Goal: Find contact information: Find contact information

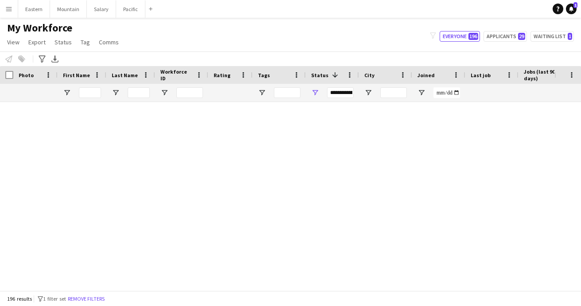
scroll to position [1164, 0]
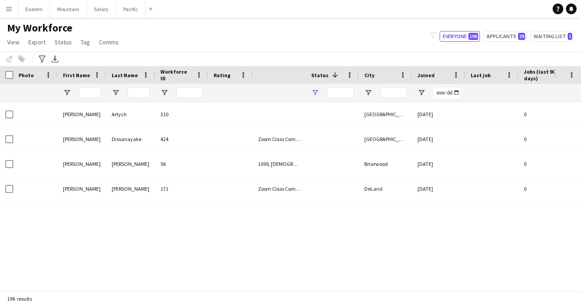
type input "**********"
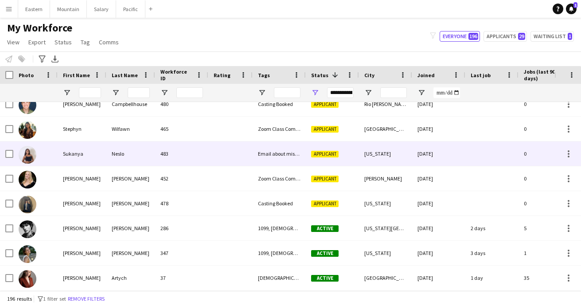
click at [279, 156] on div "Email about missing information" at bounding box center [279, 153] width 53 height 24
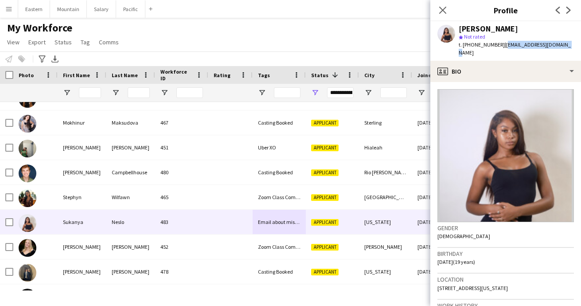
drag, startPoint x: 499, startPoint y: 45, endPoint x: 560, endPoint y: 45, distance: 61.6
click at [560, 45] on div "Sukanya Neslo star Not rated t. +13477911876 | sukanyaneslo0@gmail.com" at bounding box center [505, 40] width 151 height 39
copy span "sukanyaneslo0@gmail.com"
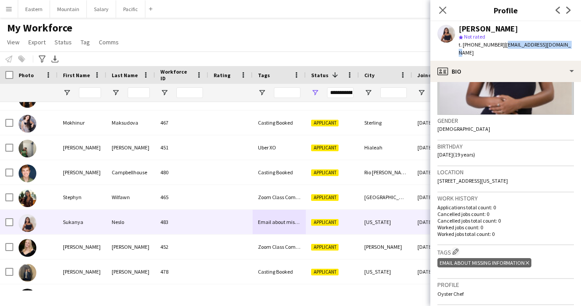
scroll to position [117, 0]
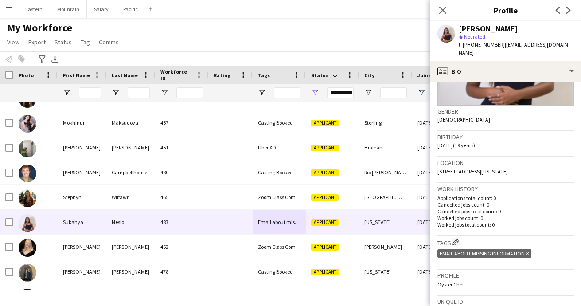
click at [526, 251] on icon "Delete tag" at bounding box center [528, 253] width 4 height 5
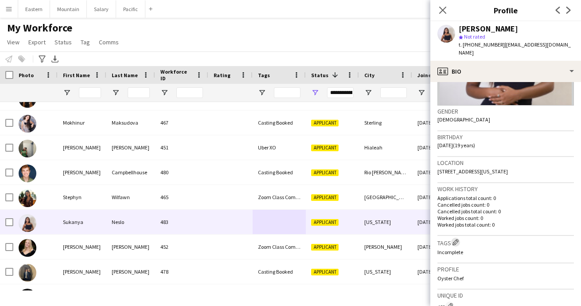
click at [459, 239] on app-icon "Edit crew company tags" at bounding box center [456, 242] width 6 height 6
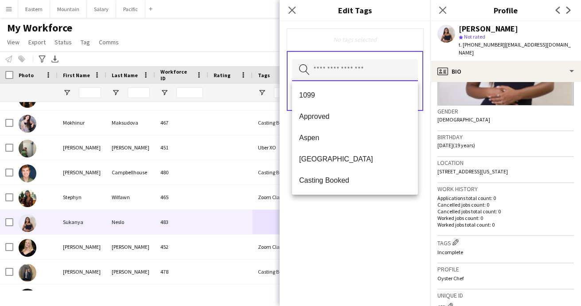
click at [334, 72] on input "text" at bounding box center [355, 70] width 126 height 22
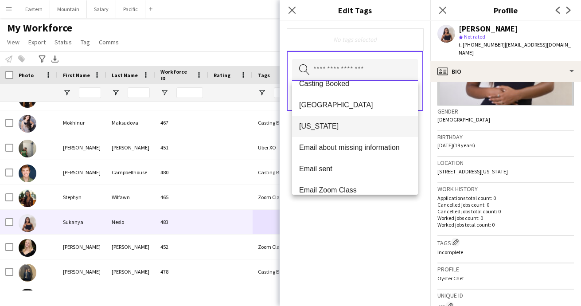
scroll to position [107, 0]
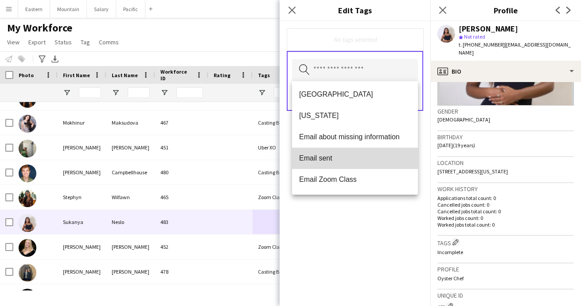
click at [328, 159] on span "Email sent" at bounding box center [355, 158] width 112 height 8
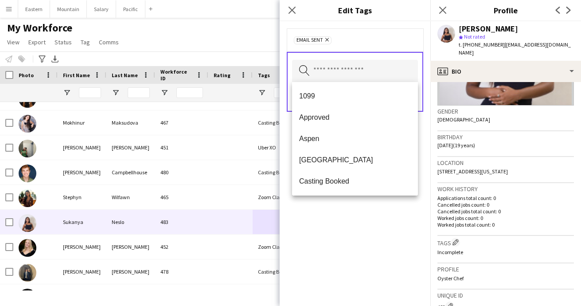
click at [332, 233] on div "Email sent Remove Search by tag name Save" at bounding box center [355, 163] width 151 height 285
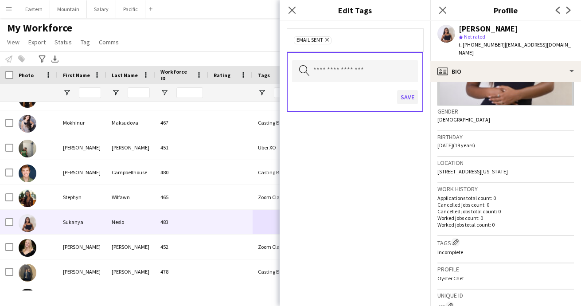
click at [406, 97] on button "Save" at bounding box center [407, 97] width 21 height 14
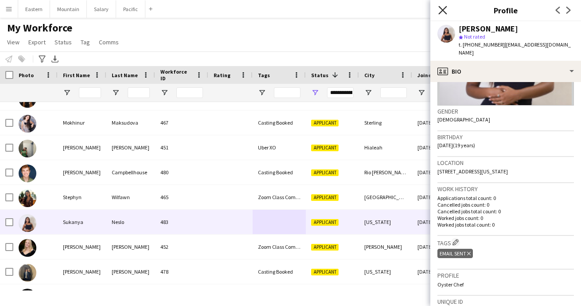
click at [443, 9] on icon at bounding box center [442, 10] width 8 height 8
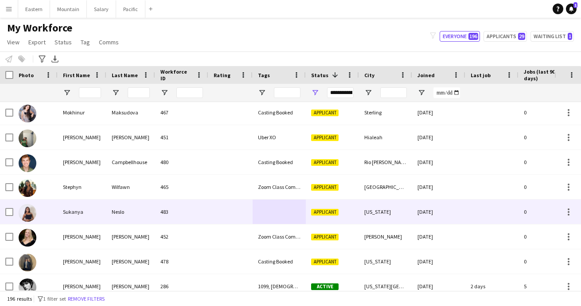
scroll to position [1590, 0]
click at [204, 211] on div "483" at bounding box center [181, 211] width 53 height 24
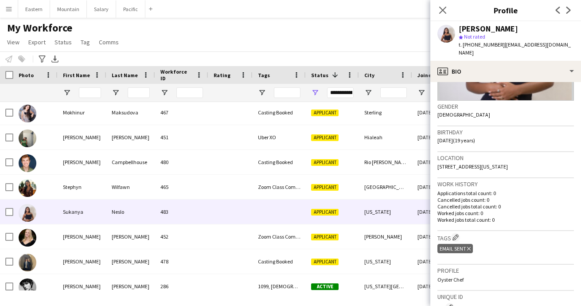
scroll to position [181, 0]
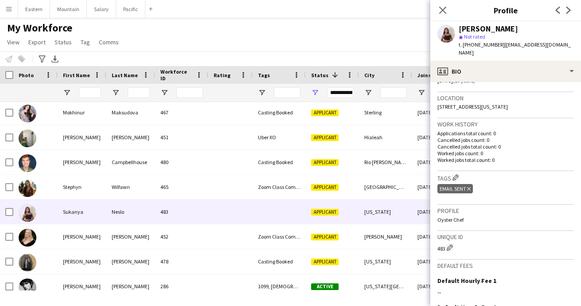
click at [470, 186] on icon "Delete tag" at bounding box center [469, 188] width 4 height 5
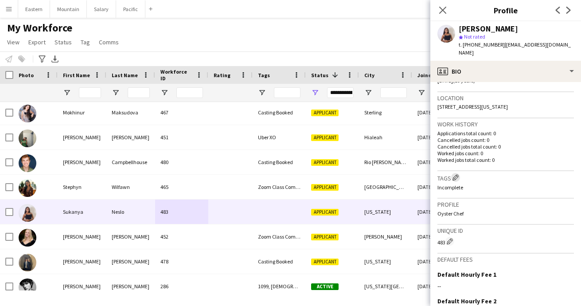
click at [457, 174] on app-icon "Edit crew company tags" at bounding box center [456, 177] width 6 height 6
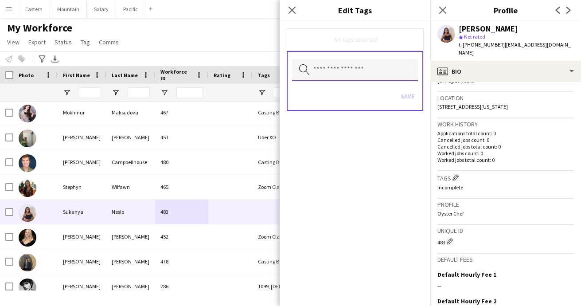
click at [363, 74] on input "text" at bounding box center [355, 70] width 126 height 22
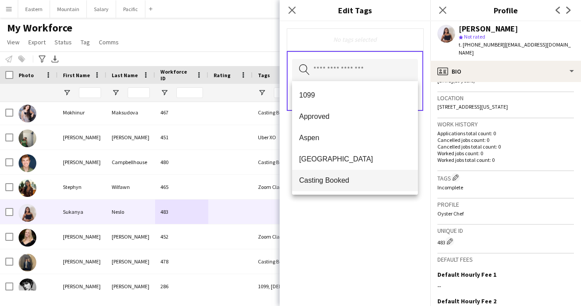
click at [331, 175] on mat-option "Casting Booked" at bounding box center [355, 180] width 126 height 21
click at [340, 226] on div "Casting Booked Remove Search by tag name Save" at bounding box center [355, 163] width 151 height 285
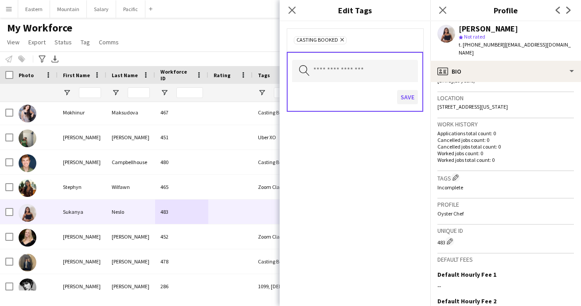
click at [408, 94] on button "Save" at bounding box center [407, 97] width 21 height 14
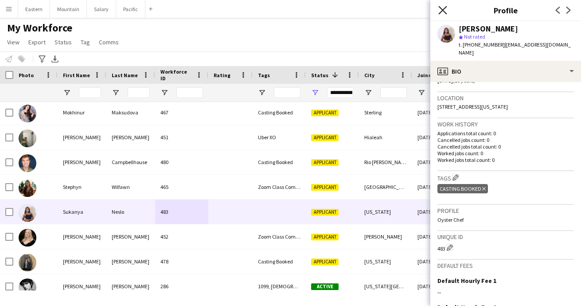
click at [445, 8] on icon at bounding box center [442, 10] width 8 height 8
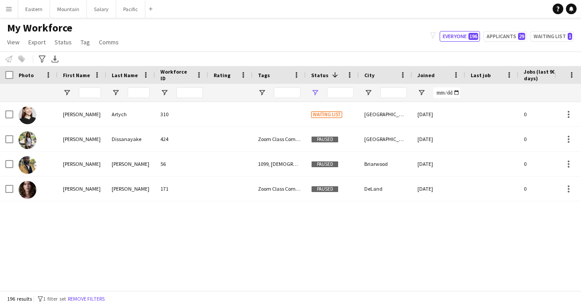
type input "**********"
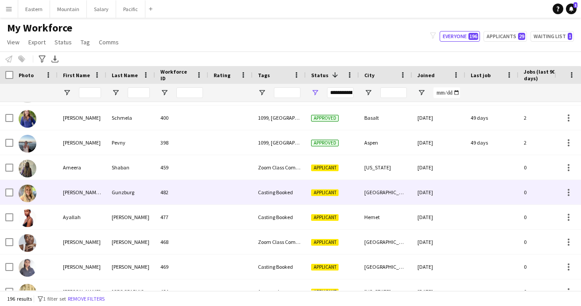
scroll to position [1003, 0]
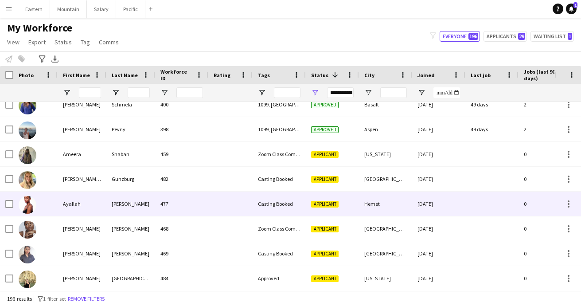
click at [187, 202] on div "477" at bounding box center [181, 203] width 53 height 24
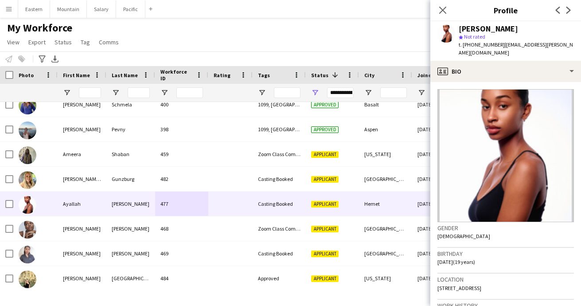
drag, startPoint x: 460, startPoint y: 29, endPoint x: 509, endPoint y: 29, distance: 49.2
click at [509, 29] on div "Ayallah Farley" at bounding box center [516, 29] width 115 height 8
copy div "Ayallah Farley"
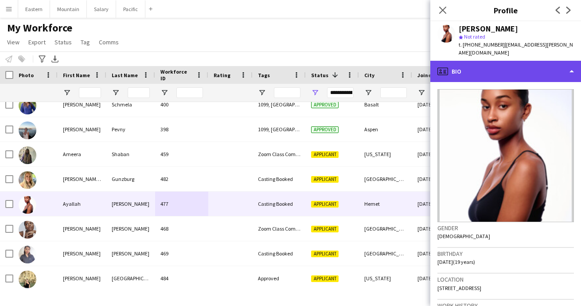
click at [493, 61] on div "profile Bio" at bounding box center [505, 71] width 151 height 21
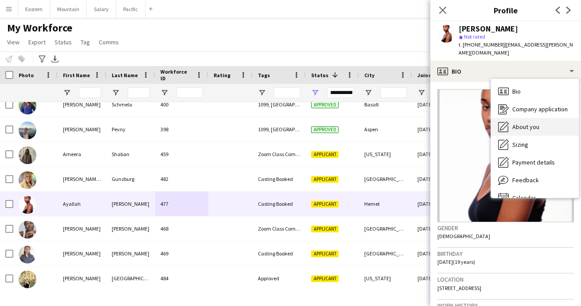
click at [528, 123] on span "About you" at bounding box center [525, 127] width 27 height 8
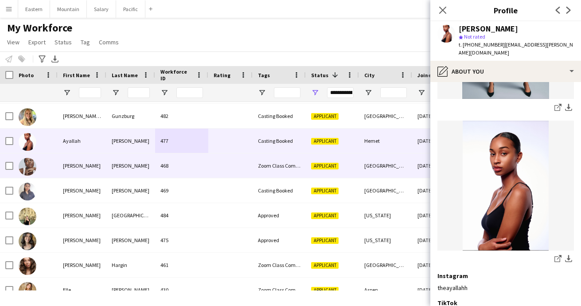
scroll to position [1065, 0]
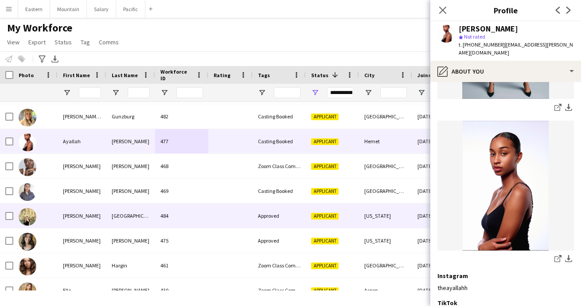
click at [169, 218] on div "484" at bounding box center [181, 215] width 53 height 24
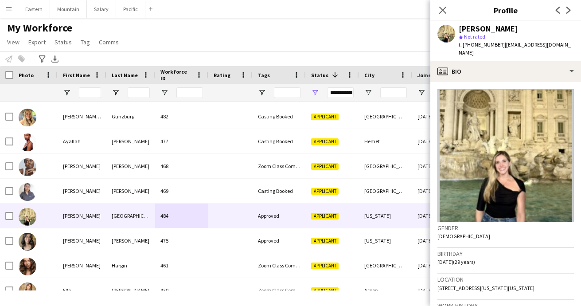
drag, startPoint x: 460, startPoint y: 28, endPoint x: 504, endPoint y: 27, distance: 44.8
click at [504, 27] on div "Carley Berlin" at bounding box center [516, 29] width 115 height 8
copy div "Carley Berlin"
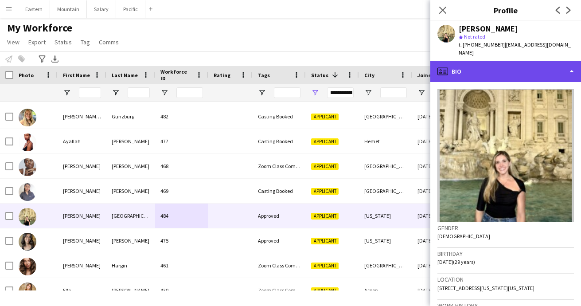
click at [493, 61] on div "profile Bio" at bounding box center [505, 71] width 151 height 21
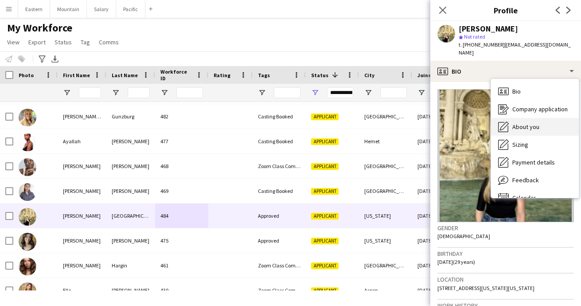
click at [527, 123] on span "About you" at bounding box center [525, 127] width 27 height 8
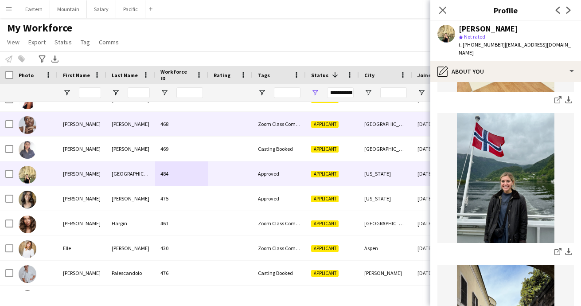
scroll to position [1108, 0]
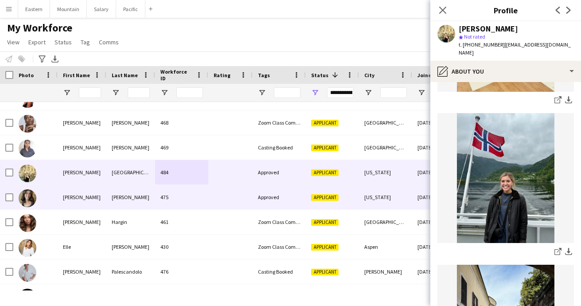
click at [150, 203] on div "[PERSON_NAME]" at bounding box center [130, 197] width 49 height 24
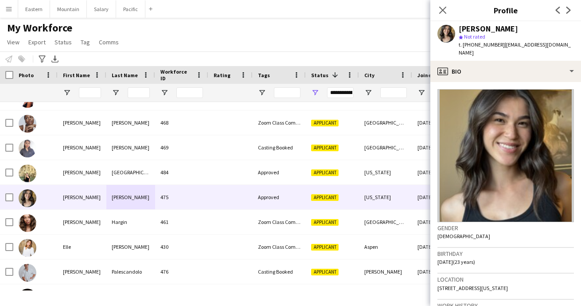
drag, startPoint x: 460, startPoint y: 30, endPoint x: 524, endPoint y: 30, distance: 64.3
click at [524, 30] on div "Caroline Churchill" at bounding box center [516, 29] width 115 height 8
copy div "Caroline Churchill"
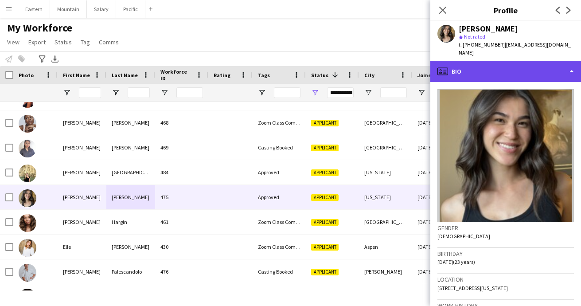
click at [488, 66] on div "profile Bio" at bounding box center [505, 71] width 151 height 21
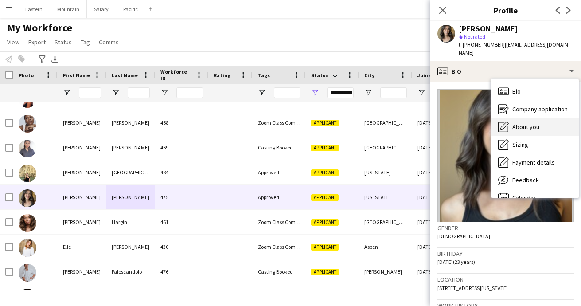
click at [528, 123] on span "About you" at bounding box center [525, 127] width 27 height 8
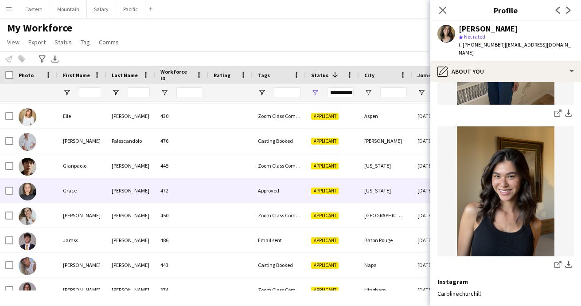
scroll to position [1239, 0]
click at [125, 194] on div "[PERSON_NAME]" at bounding box center [130, 190] width 49 height 24
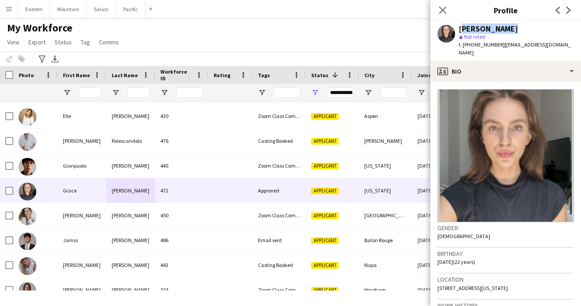
drag, startPoint x: 460, startPoint y: 27, endPoint x: 511, endPoint y: 27, distance: 51.0
click at [511, 27] on div "Grace Morgan" at bounding box center [516, 29] width 115 height 8
copy div "Grace Morgan"
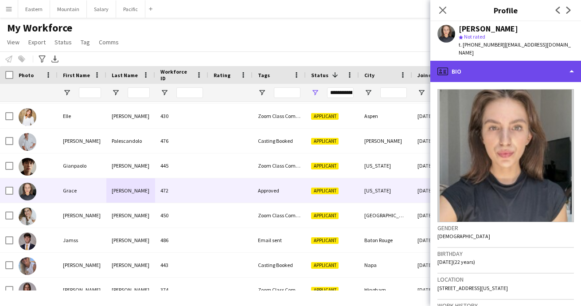
click at [488, 71] on div "profile Bio" at bounding box center [505, 71] width 151 height 21
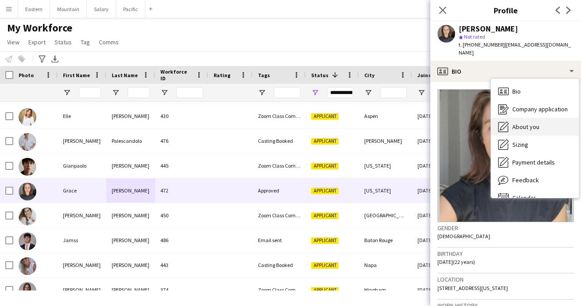
click at [524, 123] on span "About you" at bounding box center [525, 127] width 27 height 8
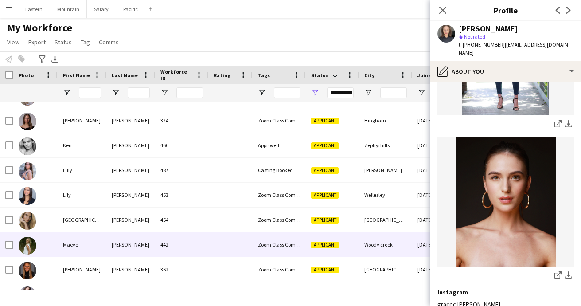
scroll to position [1404, 0]
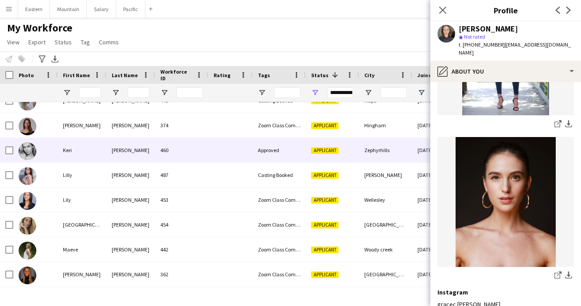
click at [110, 149] on div "[PERSON_NAME]" at bounding box center [130, 150] width 49 height 24
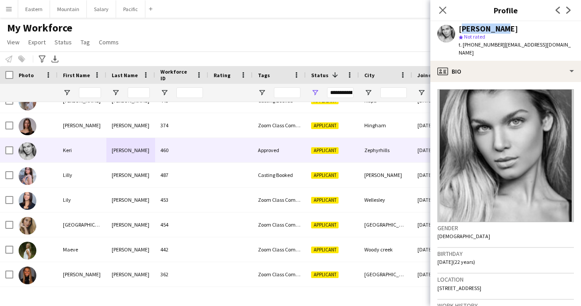
drag, startPoint x: 459, startPoint y: 27, endPoint x: 497, endPoint y: 27, distance: 38.1
click at [497, 27] on div "Keri Graff" at bounding box center [516, 29] width 115 height 8
copy div "Keri Graff"
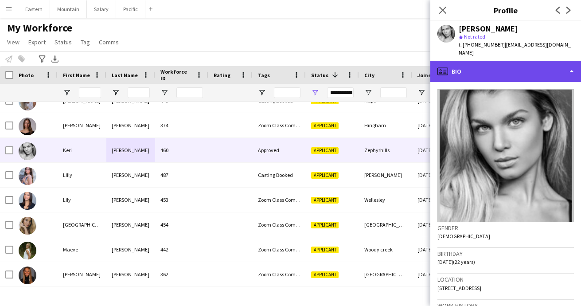
click at [496, 61] on div "profile Bio" at bounding box center [505, 71] width 151 height 21
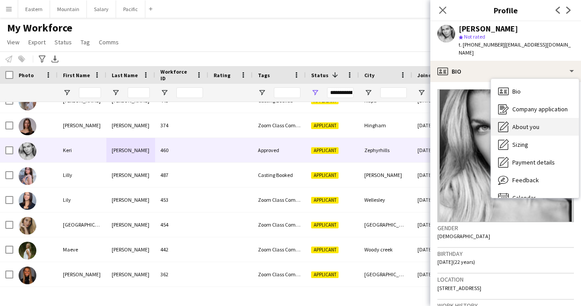
click at [521, 118] on div "About you About you" at bounding box center [535, 127] width 88 height 18
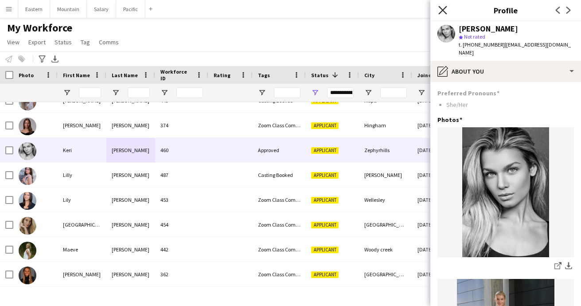
click at [445, 8] on icon at bounding box center [442, 10] width 8 height 8
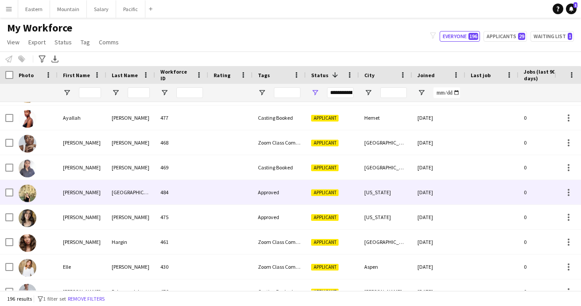
scroll to position [1069, 0]
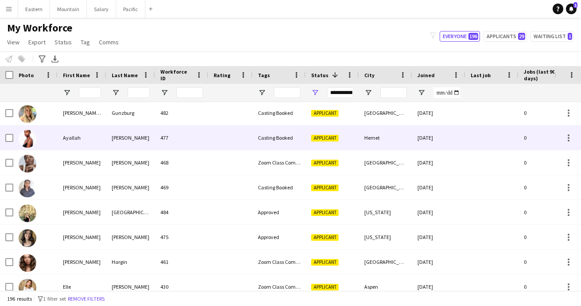
click at [110, 140] on div "[PERSON_NAME]" at bounding box center [130, 137] width 49 height 24
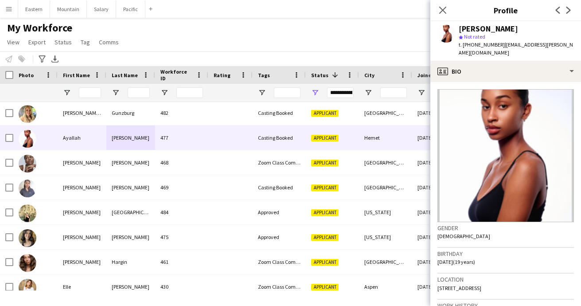
drag, startPoint x: 491, startPoint y: 280, endPoint x: 522, endPoint y: 280, distance: 31.0
click at [522, 280] on div "Location 4200 Cloudywing Road, Hemet, 92545" at bounding box center [505, 286] width 137 height 26
copy span "Hemet, 92545"
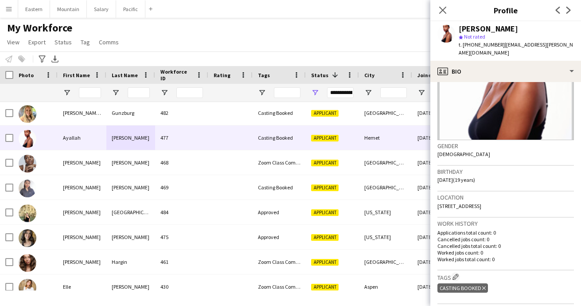
scroll to position [84, 0]
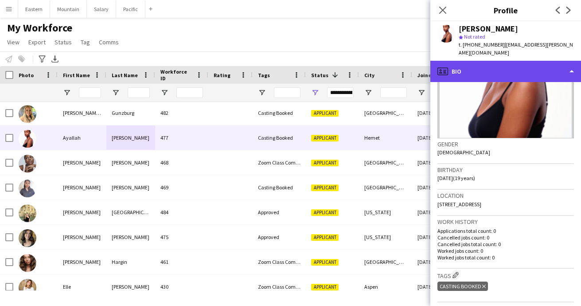
click at [479, 62] on div "profile Bio" at bounding box center [505, 71] width 151 height 21
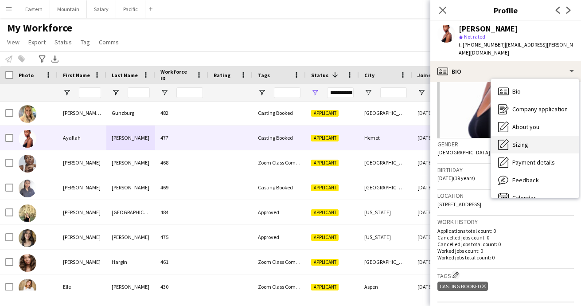
click at [521, 141] on span "Sizing" at bounding box center [520, 145] width 16 height 8
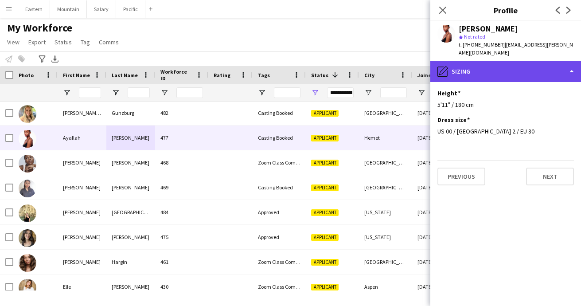
click at [481, 70] on div "pencil4 Sizing" at bounding box center [505, 71] width 151 height 21
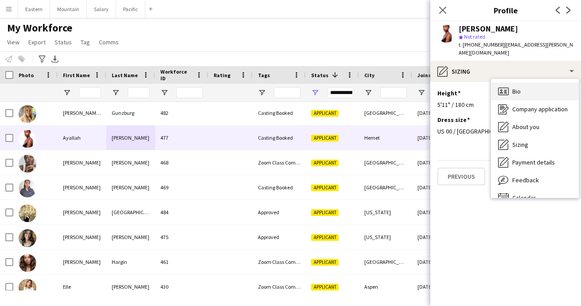
click at [514, 87] on span "Bio" at bounding box center [516, 91] width 8 height 8
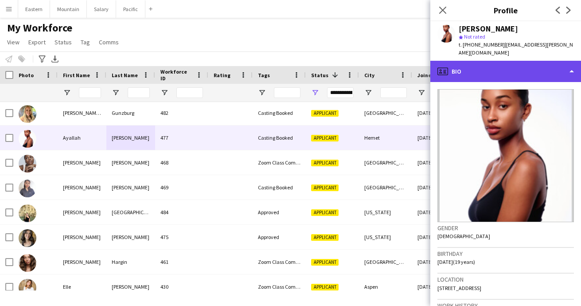
click at [492, 66] on div "profile Bio" at bounding box center [505, 71] width 151 height 21
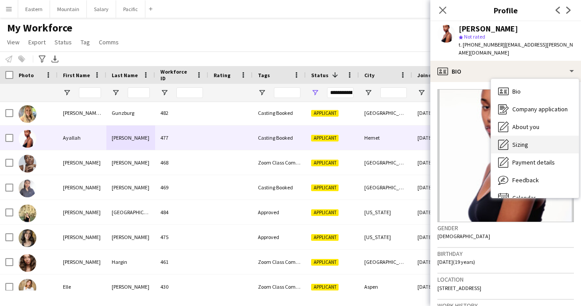
click at [529, 136] on div "Sizing Sizing" at bounding box center [535, 145] width 88 height 18
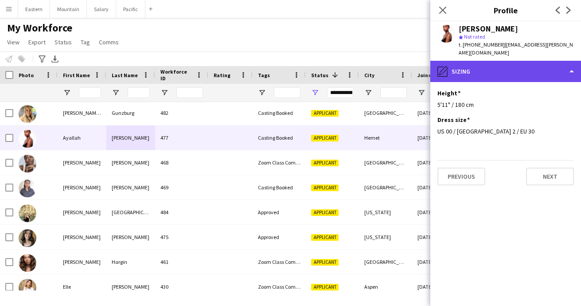
click at [496, 67] on div "pencil4 Sizing" at bounding box center [505, 71] width 151 height 21
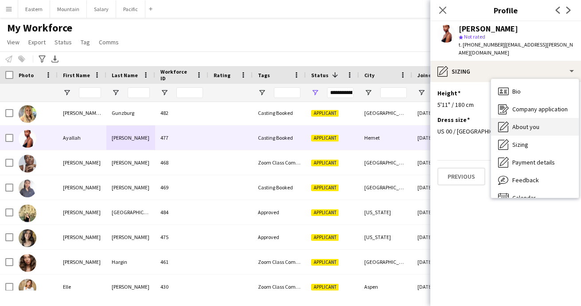
click at [521, 123] on div "About you About you" at bounding box center [535, 127] width 88 height 18
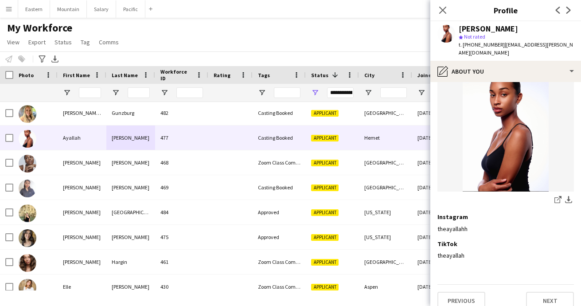
scroll to position [219, 0]
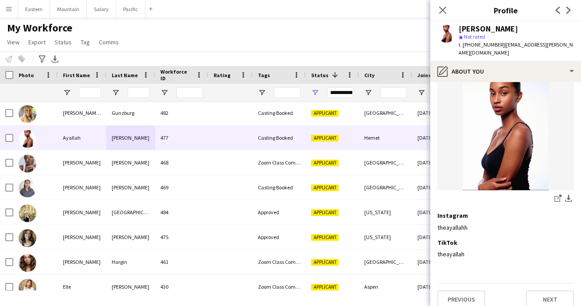
drag, startPoint x: 471, startPoint y: 217, endPoint x: 437, endPoint y: 216, distance: 34.2
click at [437, 216] on app-section-data-types "Preferred Pronouns She/Her Photos Edit this field share-external-link-1 downloa…" at bounding box center [505, 194] width 151 height 224
copy div "theayallahh"
